Goal: Task Accomplishment & Management: Complete application form

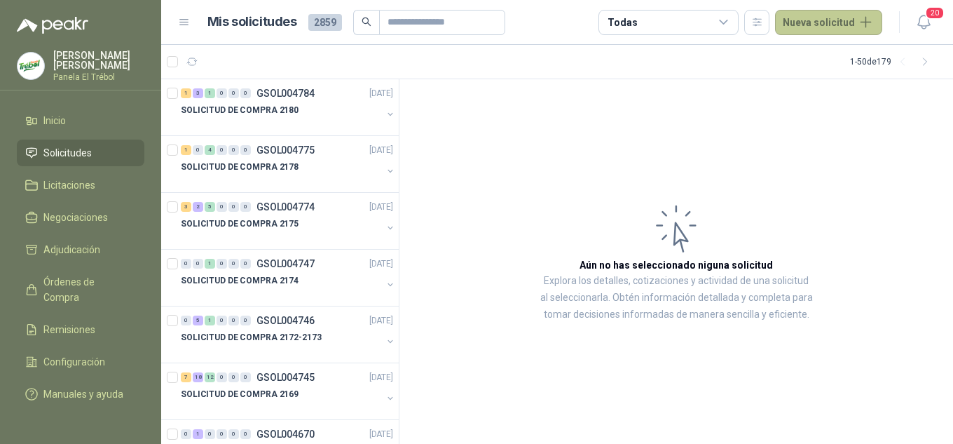
click at [810, 21] on button "Nueva solicitud" at bounding box center [828, 22] width 107 height 25
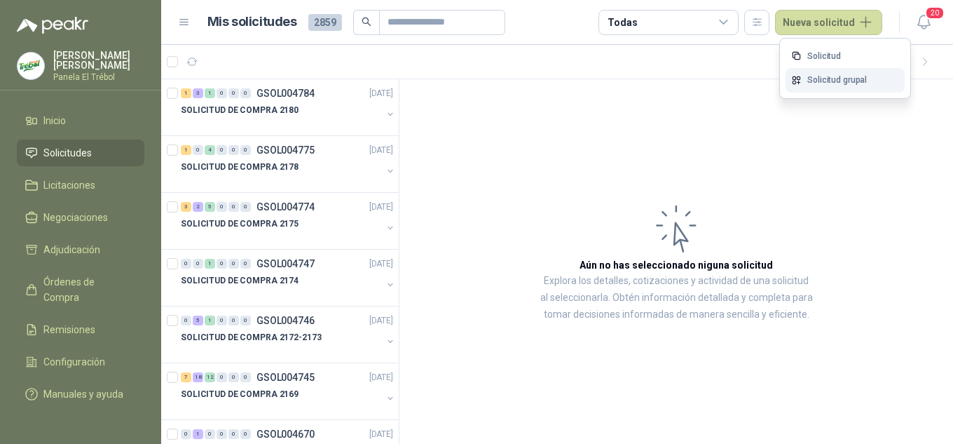
click at [820, 78] on link "Solicitud grupal" at bounding box center [845, 80] width 119 height 25
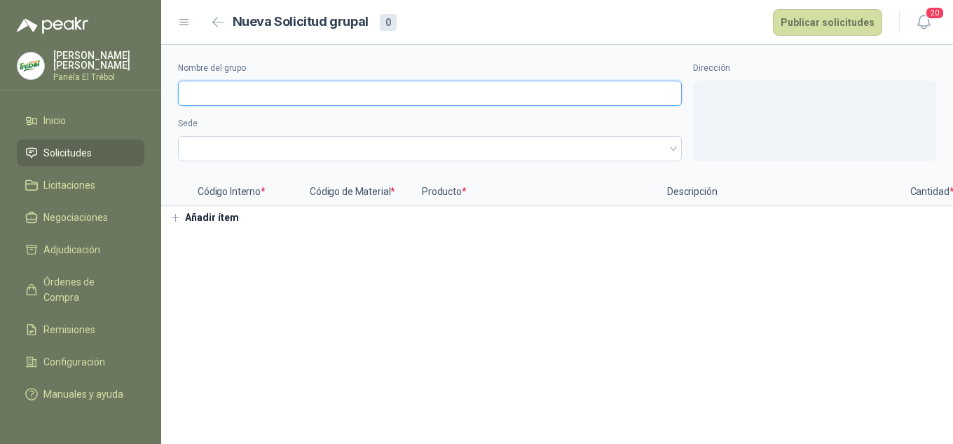
click at [229, 90] on input "Nombre del grupo" at bounding box center [430, 93] width 504 height 25
click at [198, 278] on section "Nombre del grupo Sede Dirección Código Interno * Código de Material * Producto …" at bounding box center [557, 244] width 792 height 399
click at [252, 227] on div "Nombre del grupo Sede Dirección Código Interno * Código de Material * Producto …" at bounding box center [557, 137] width 792 height 184
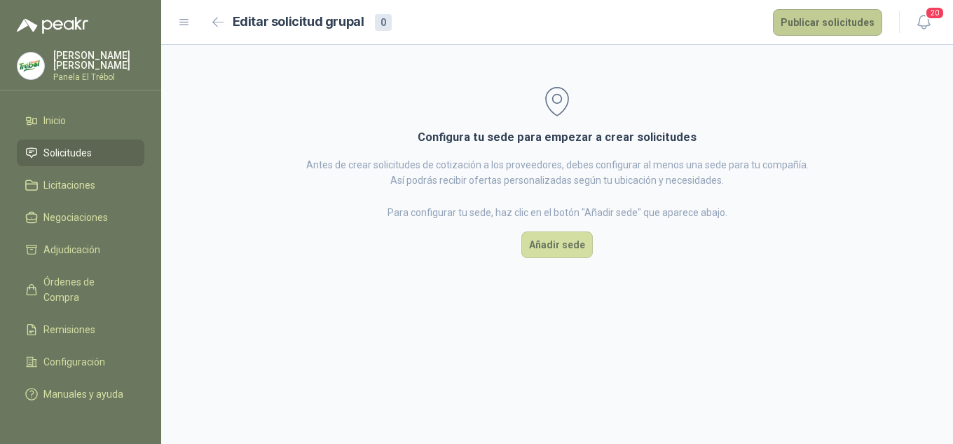
click at [824, 23] on button "Publicar solicitudes" at bounding box center [827, 22] width 109 height 27
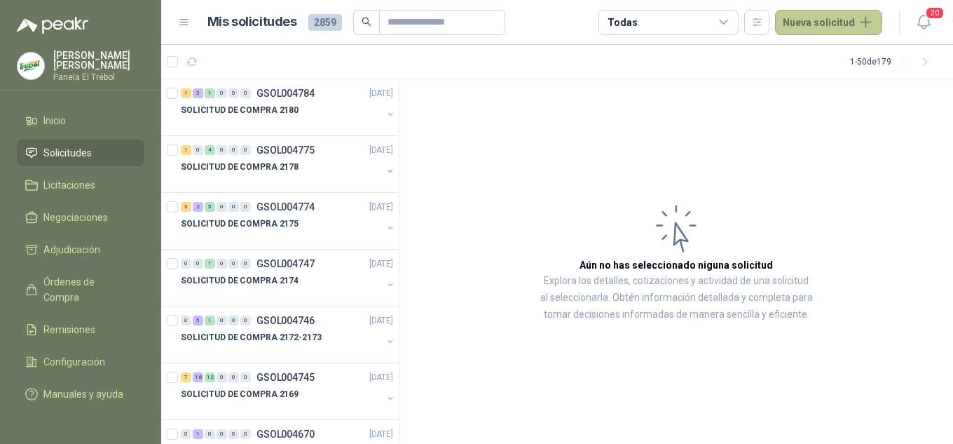
click at [819, 24] on button "Nueva solicitud" at bounding box center [828, 22] width 107 height 25
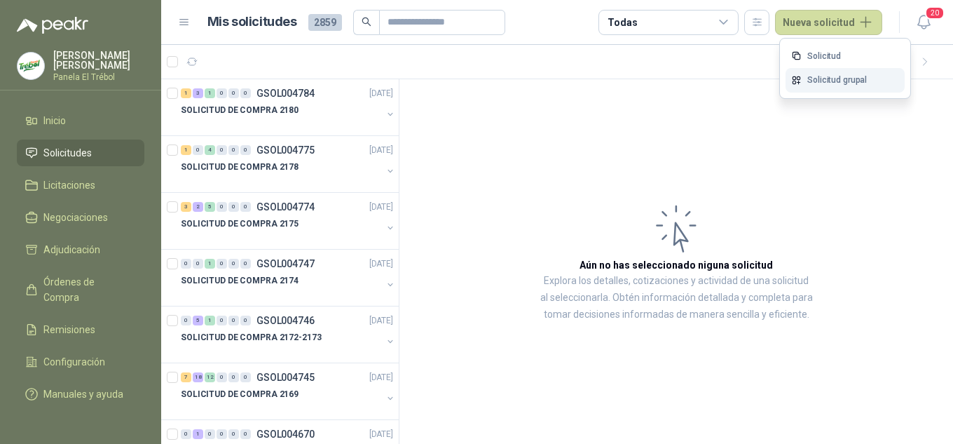
click at [822, 83] on link "Solicitud grupal" at bounding box center [845, 80] width 119 height 25
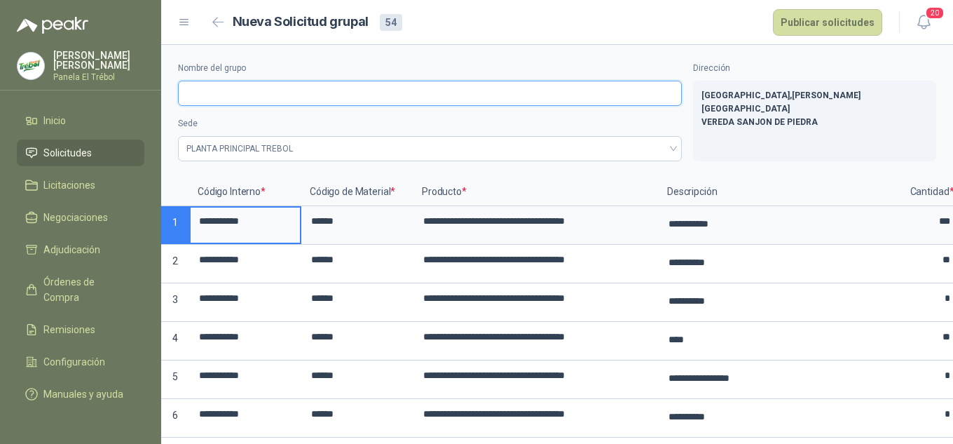
click at [192, 90] on input "Nombre del grupo" at bounding box center [430, 93] width 504 height 25
type input "**********"
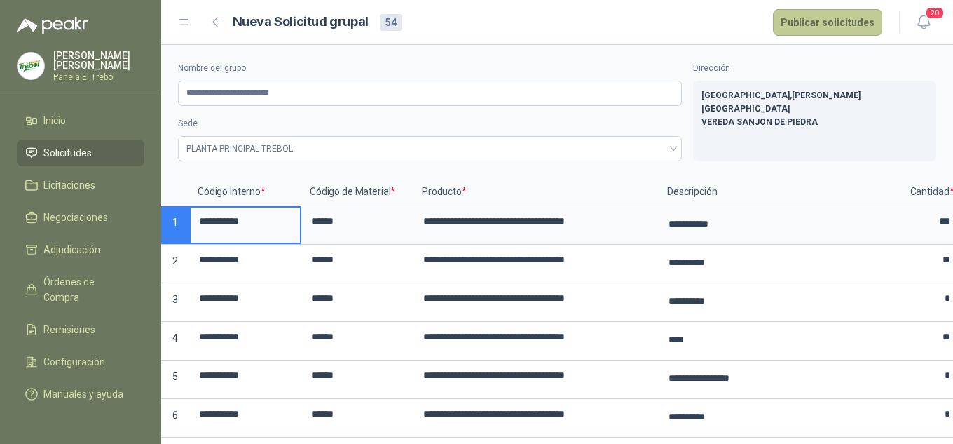
click at [854, 25] on button "Publicar solicitudes" at bounding box center [827, 22] width 109 height 27
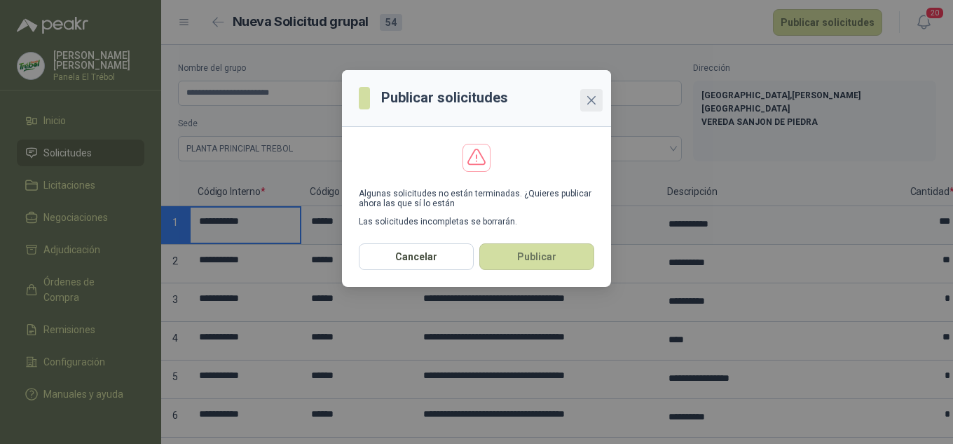
click at [592, 102] on icon "close" at bounding box center [591, 100] width 11 height 11
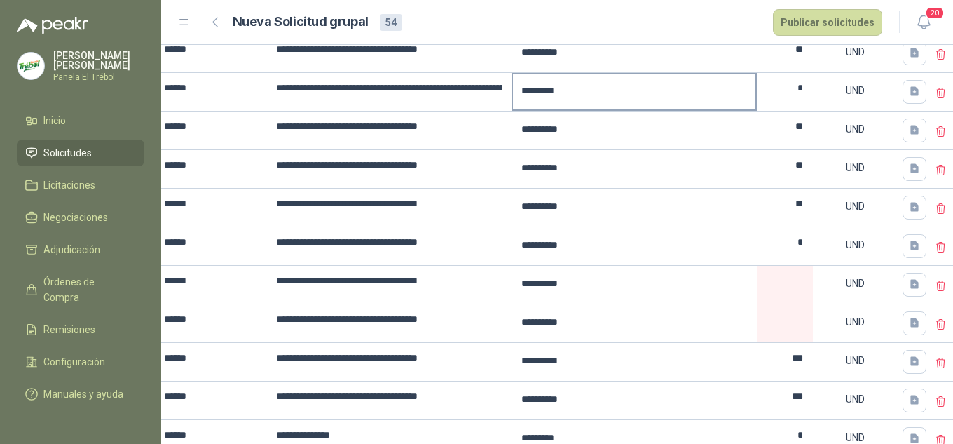
scroll to position [991, 0]
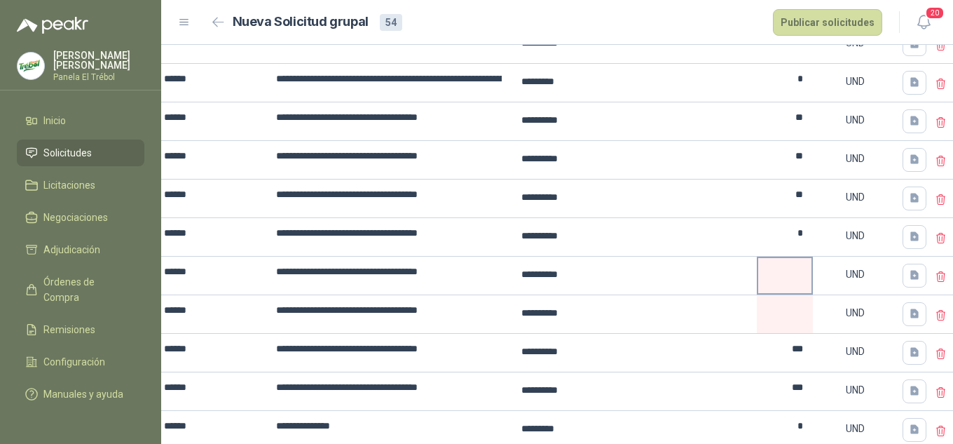
drag, startPoint x: 775, startPoint y: 278, endPoint x: 784, endPoint y: 276, distance: 8.7
click at [776, 278] on input at bounding box center [784, 271] width 53 height 27
type input "*****"
click at [779, 313] on input at bounding box center [784, 310] width 53 height 27
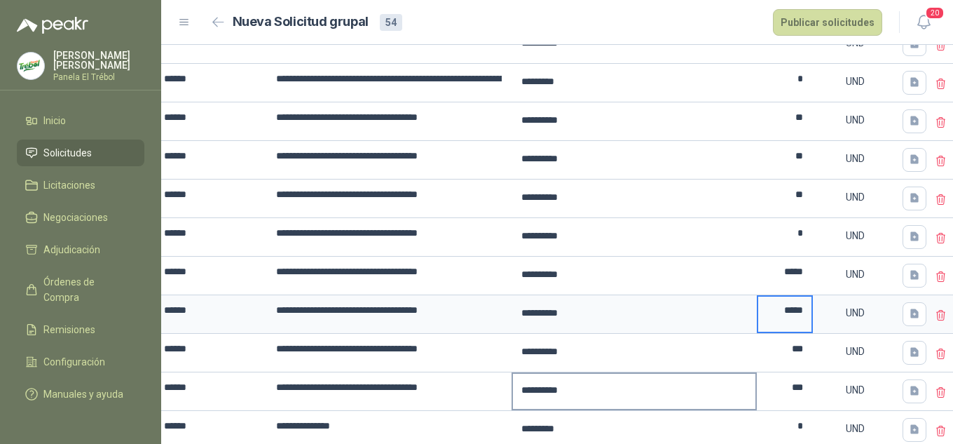
type input "*****"
click at [750, 394] on textarea "**********" at bounding box center [634, 390] width 243 height 32
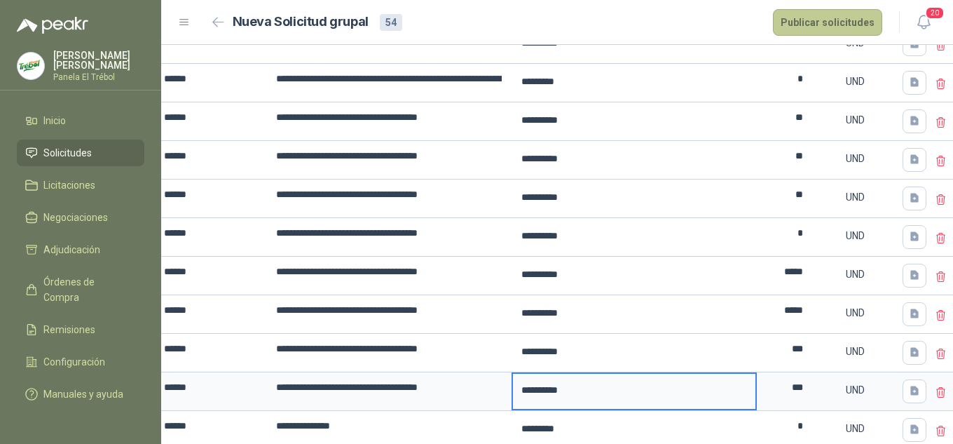
click at [813, 25] on button "Publicar solicitudes" at bounding box center [827, 22] width 109 height 27
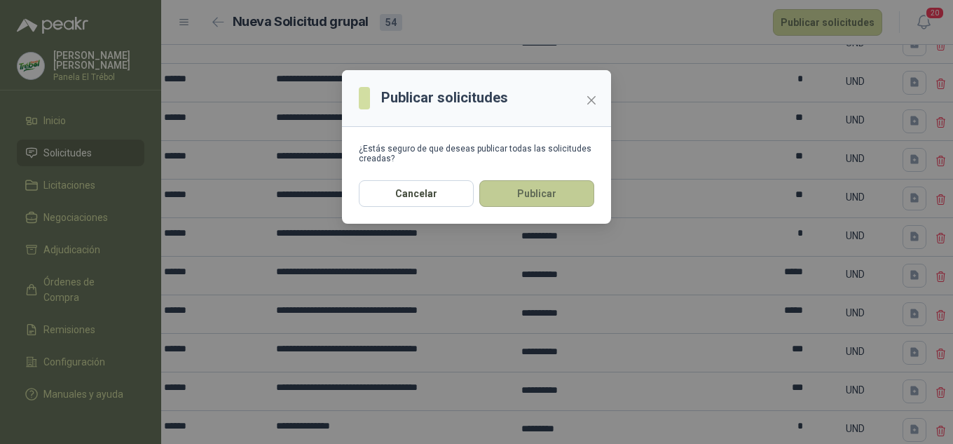
click at [529, 197] on button "Publicar" at bounding box center [536, 193] width 115 height 27
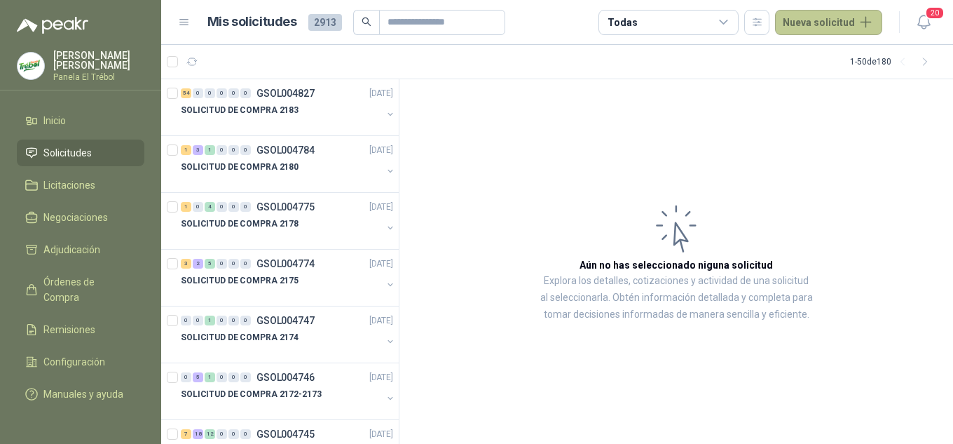
click at [819, 22] on button "Nueva solicitud" at bounding box center [828, 22] width 107 height 25
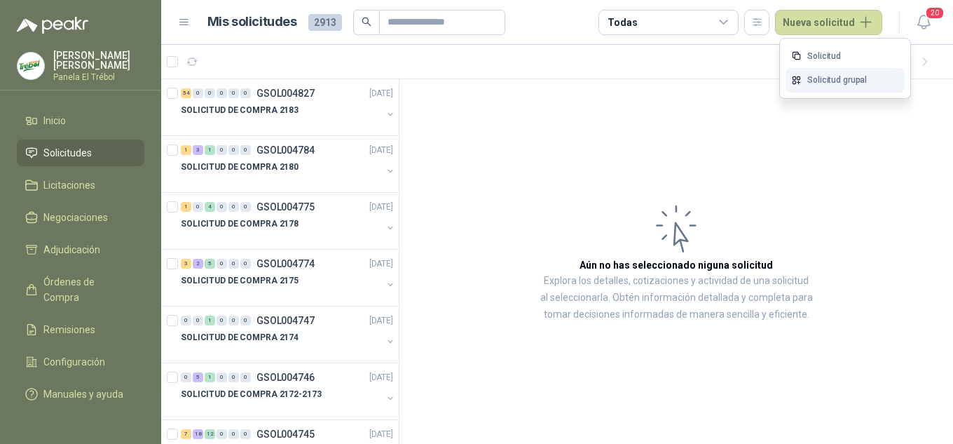
click at [853, 81] on link "Solicitud grupal" at bounding box center [845, 80] width 119 height 25
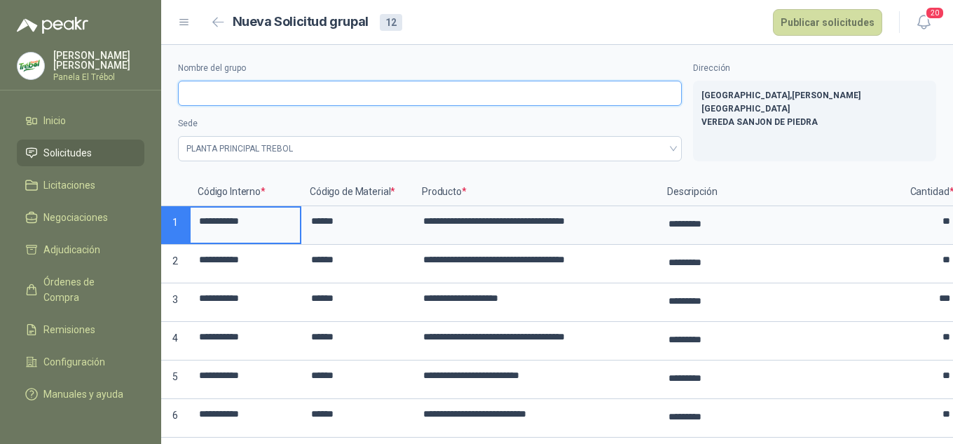
click at [252, 101] on input "Nombre del grupo" at bounding box center [430, 93] width 504 height 25
type input "**********"
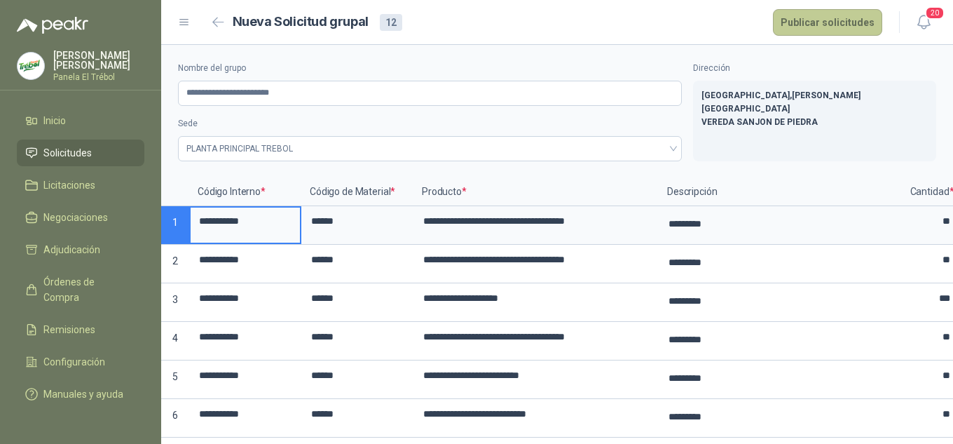
click at [824, 17] on button "Publicar solicitudes" at bounding box center [827, 22] width 109 height 27
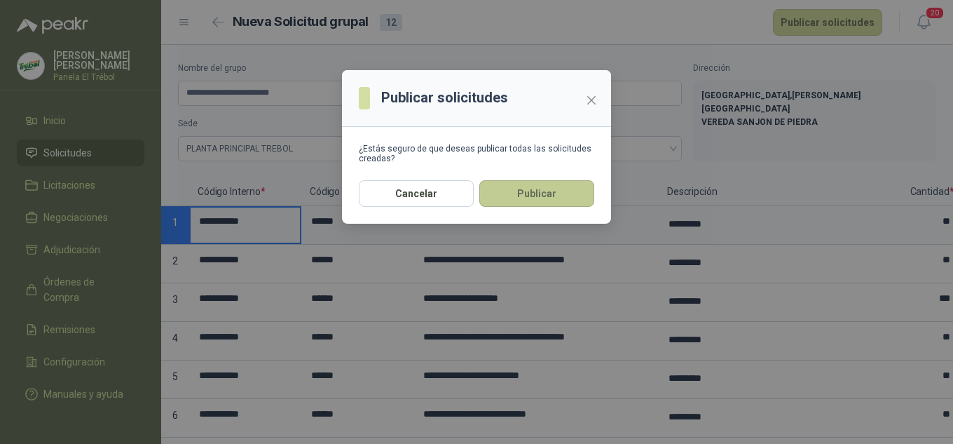
click at [542, 193] on button "Publicar" at bounding box center [536, 193] width 115 height 27
